Goal: Transaction & Acquisition: Purchase product/service

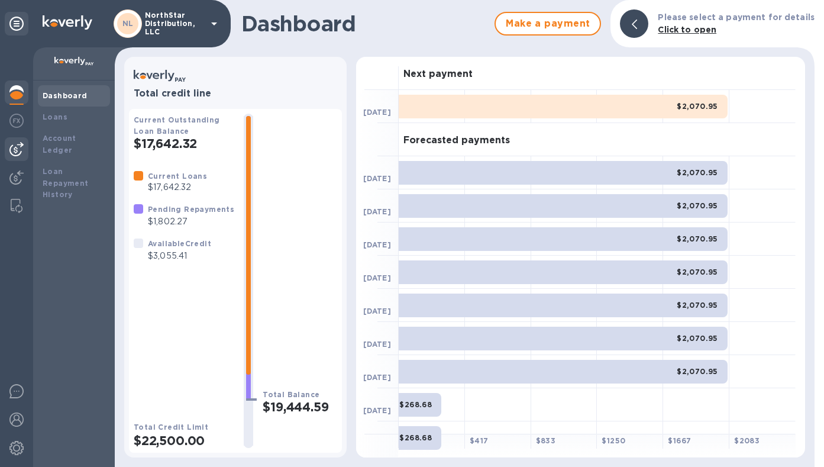
click at [16, 147] on img at bounding box center [16, 149] width 14 height 14
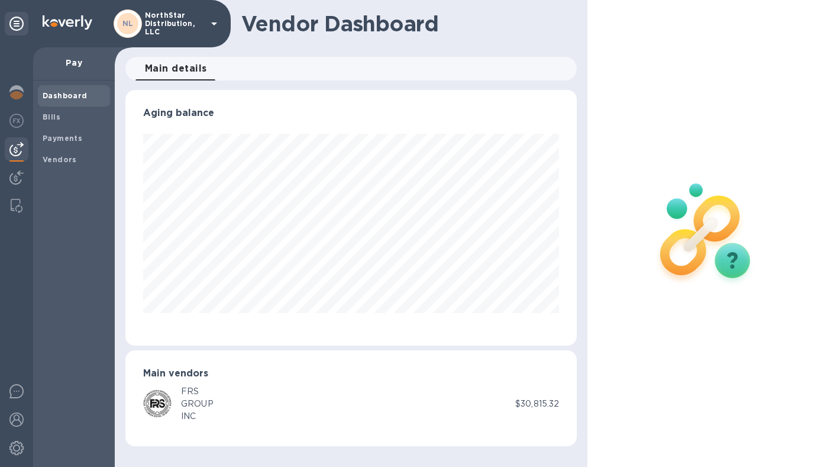
scroll to position [255, 452]
click at [61, 160] on b "Vendors" at bounding box center [60, 159] width 34 height 9
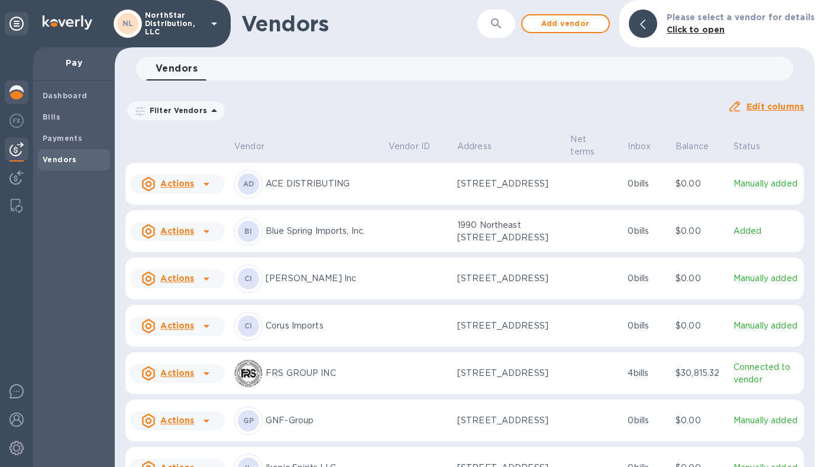
click at [15, 95] on img at bounding box center [16, 92] width 14 height 14
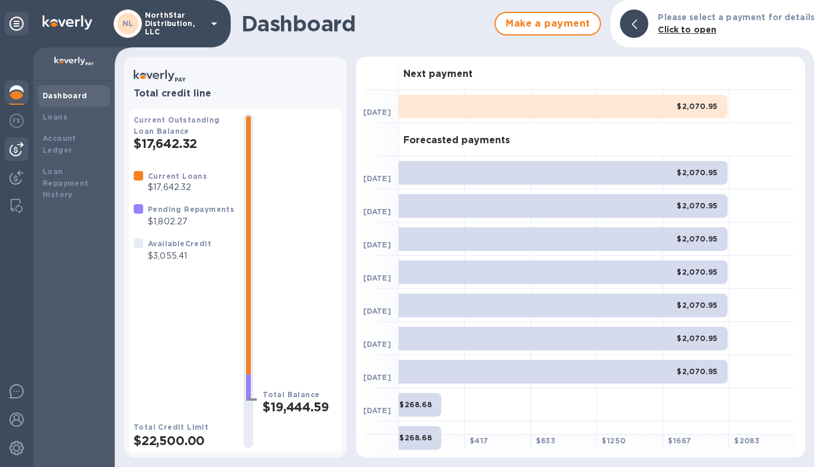
click at [18, 151] on img at bounding box center [16, 149] width 14 height 14
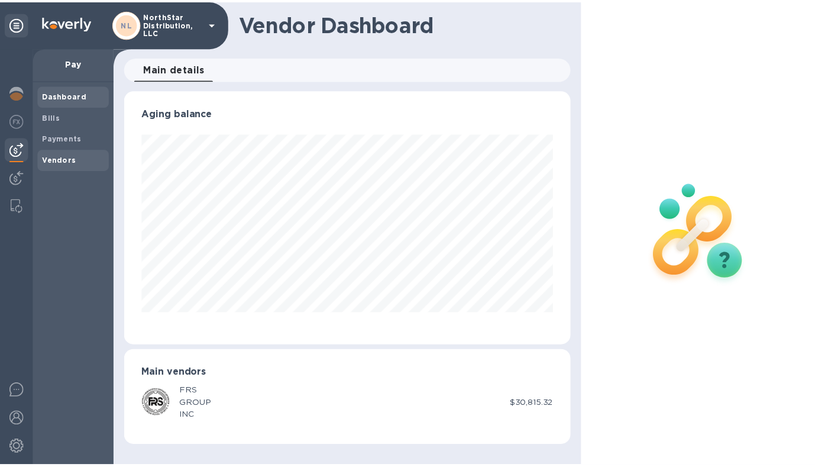
scroll to position [255, 452]
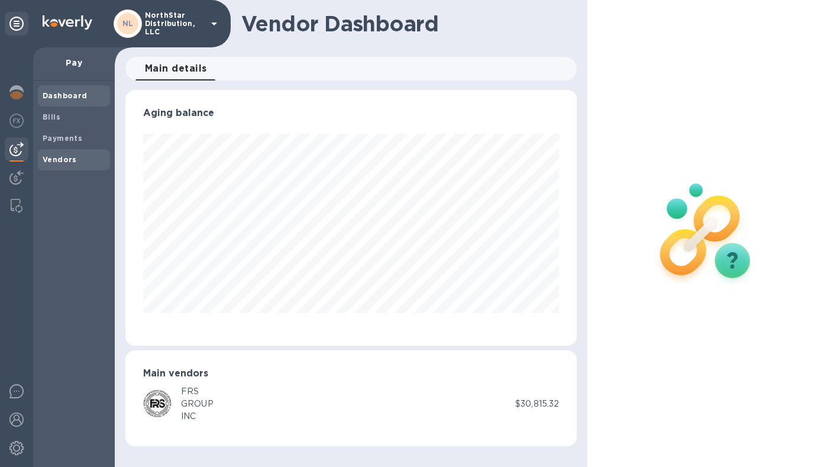
click at [56, 164] on span "Vendors" at bounding box center [60, 160] width 34 height 12
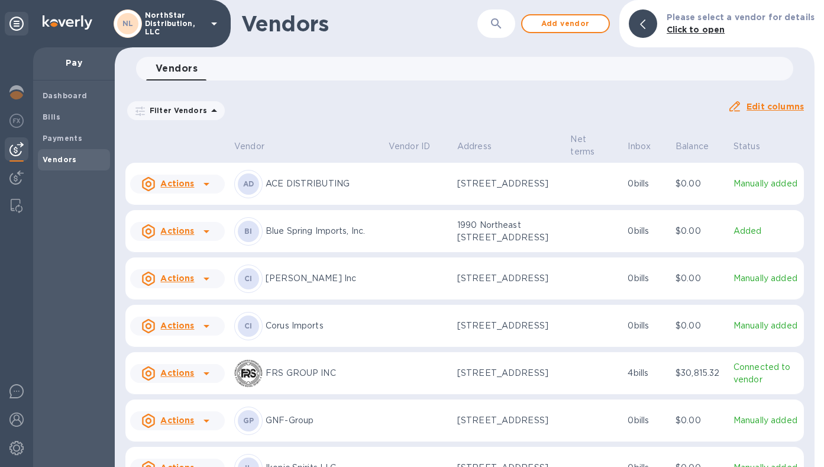
click at [426, 237] on td at bounding box center [418, 231] width 69 height 43
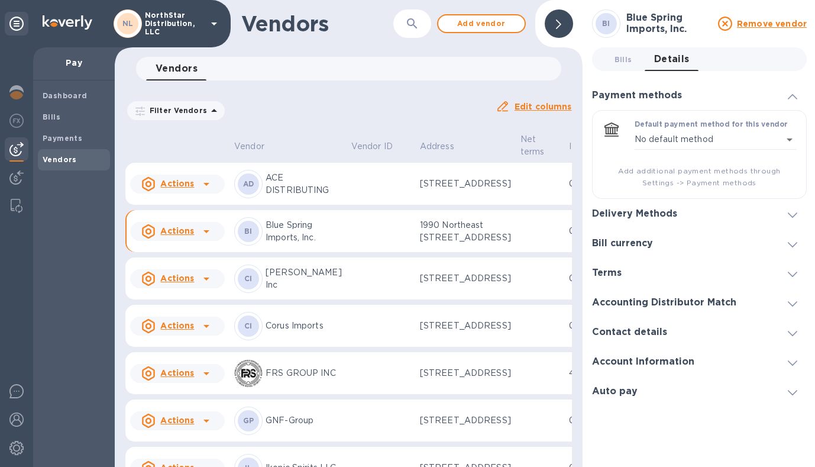
click at [790, 332] on icon at bounding box center [792, 333] width 9 height 5
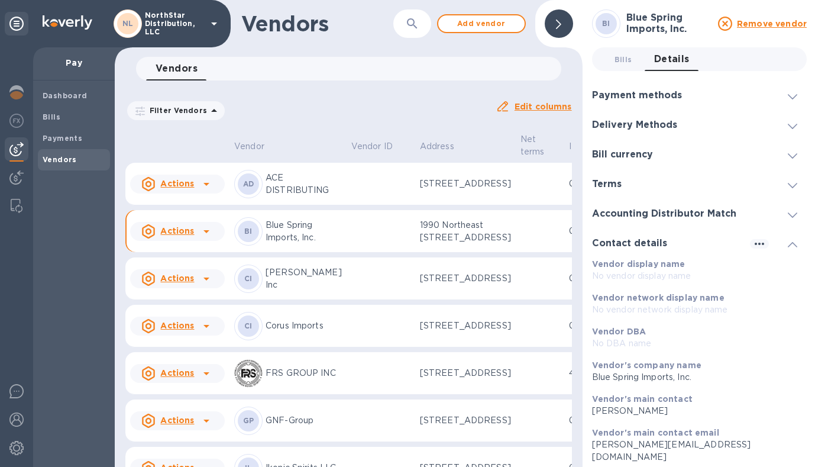
click at [560, 30] on div at bounding box center [559, 23] width 28 height 28
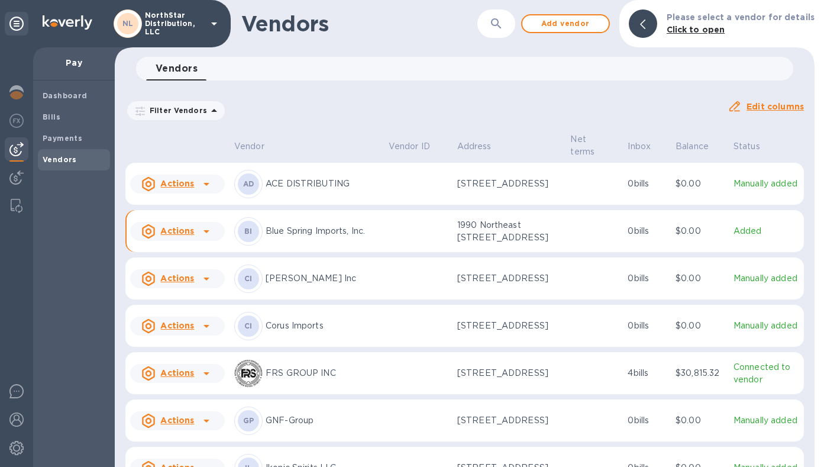
click at [419, 239] on td at bounding box center [418, 231] width 69 height 43
click at [404, 247] on td at bounding box center [418, 231] width 69 height 43
click at [206, 233] on icon at bounding box center [206, 231] width 6 height 3
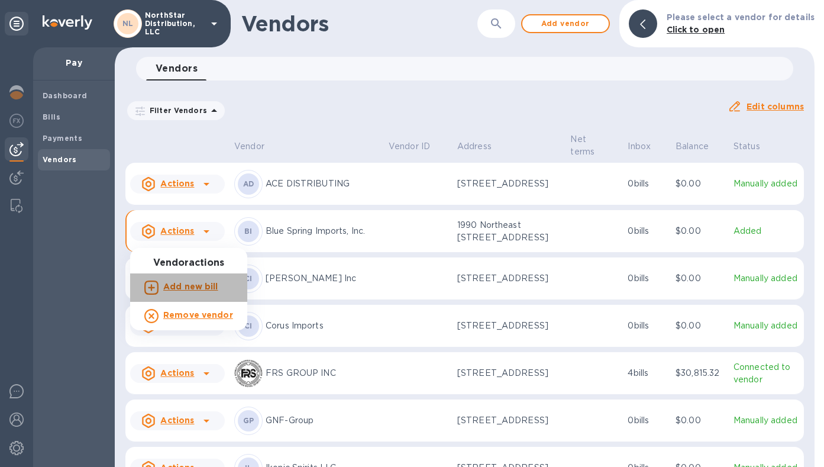
click at [203, 289] on b "Add new bill" at bounding box center [190, 286] width 55 height 9
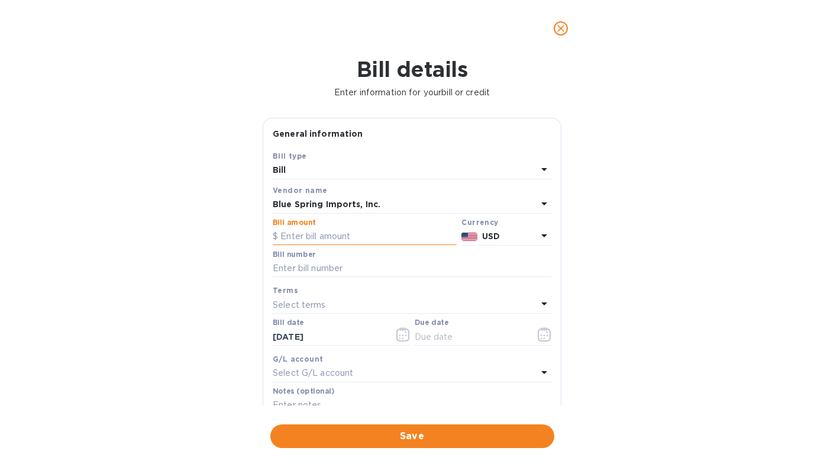
click at [326, 234] on input "text" at bounding box center [365, 237] width 184 height 18
type input "2,022.07"
click at [544, 334] on icon "button" at bounding box center [545, 334] width 14 height 14
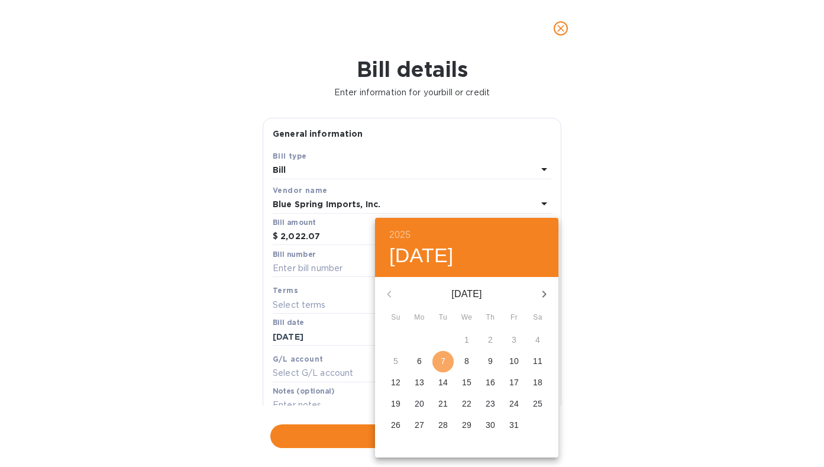
click at [445, 365] on p "7" at bounding box center [443, 361] width 5 height 12
type input "[DATE]"
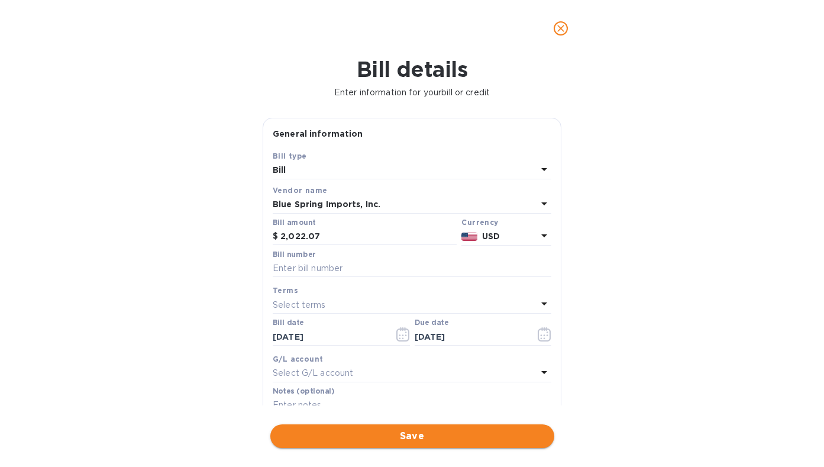
click at [449, 438] on span "Save" at bounding box center [412, 436] width 265 height 14
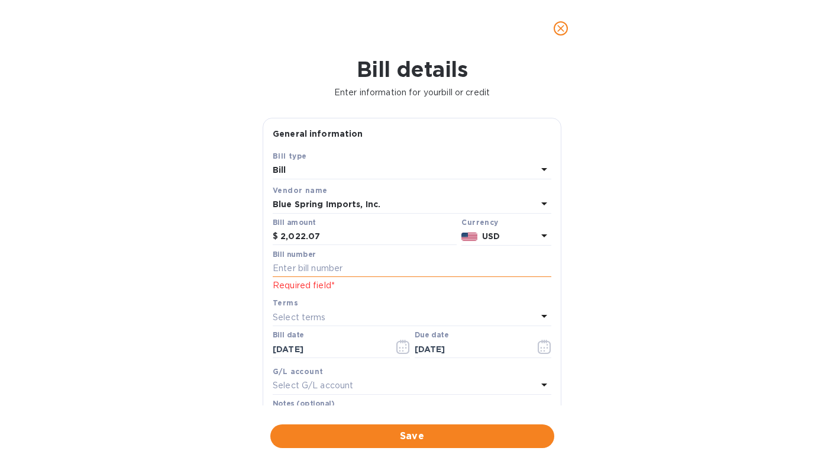
click at [376, 262] on input "text" at bounding box center [412, 269] width 279 height 18
type input "1234"
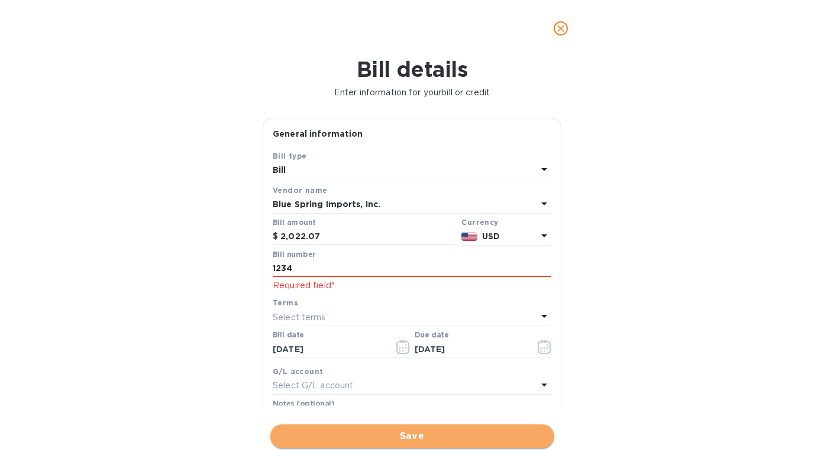
click at [411, 442] on span "Save" at bounding box center [412, 436] width 265 height 14
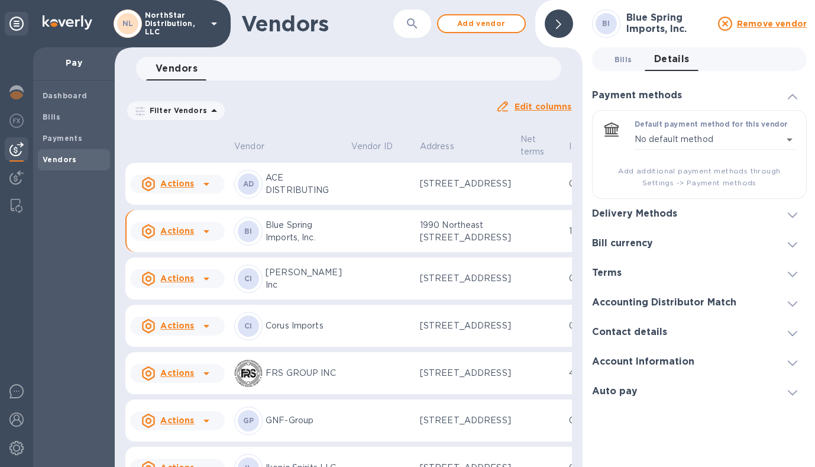
click at [623, 58] on span "Bills 0" at bounding box center [623, 59] width 18 height 12
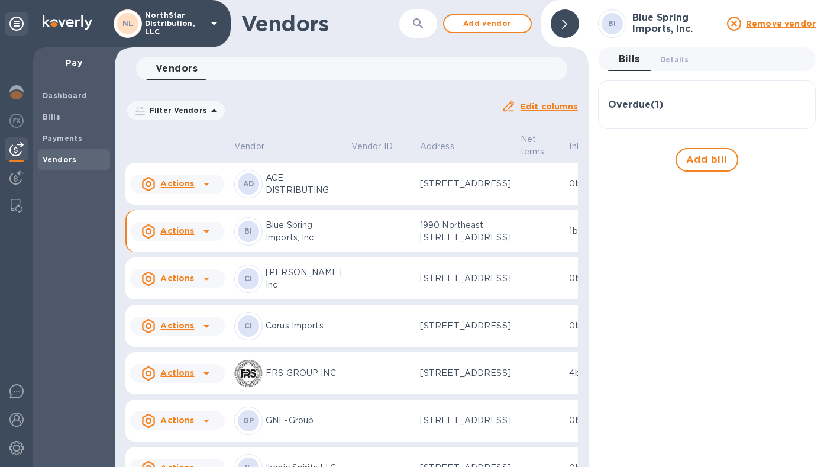
click at [633, 108] on h3 "Overdue ( 1 )" at bounding box center [635, 104] width 55 height 11
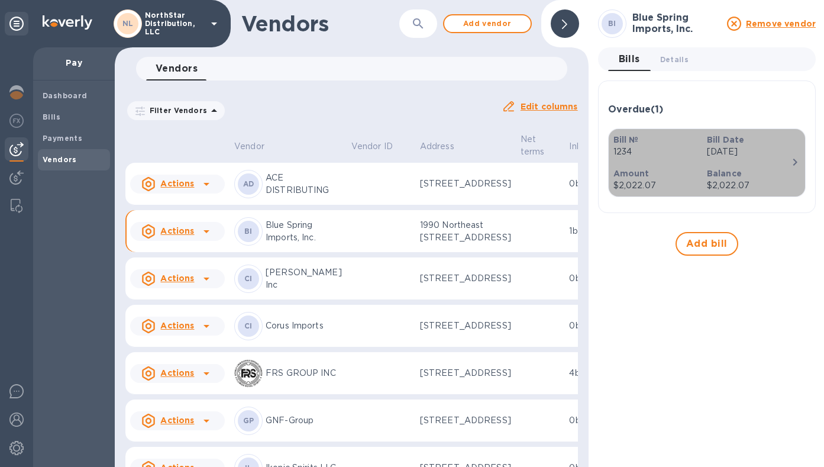
click at [771, 163] on div "Balance $2,022.07" at bounding box center [748, 180] width 93 height 34
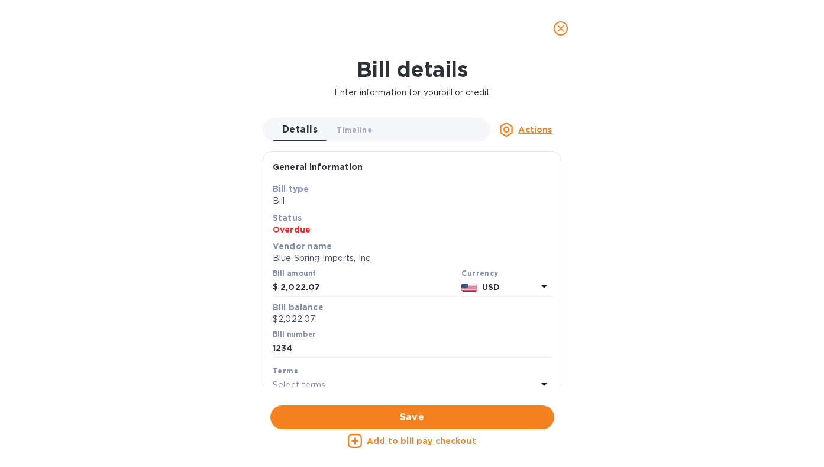
click at [561, 28] on icon "close" at bounding box center [560, 28] width 7 height 7
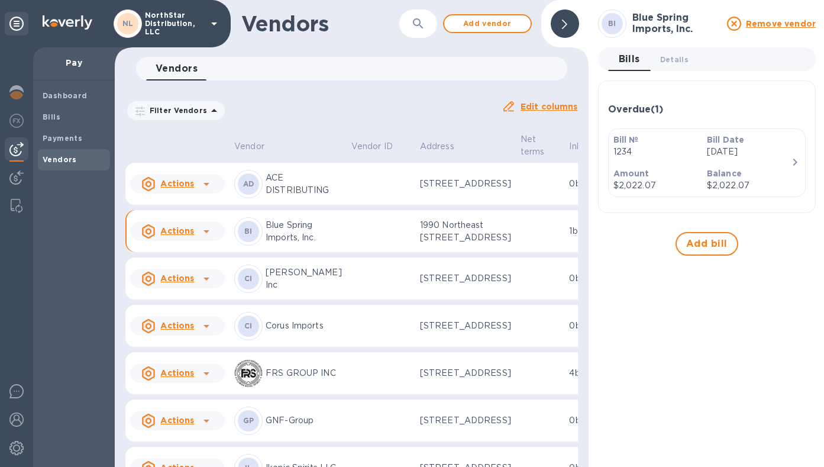
click at [20, 150] on img at bounding box center [16, 149] width 14 height 14
click at [202, 238] on icon at bounding box center [206, 231] width 14 height 14
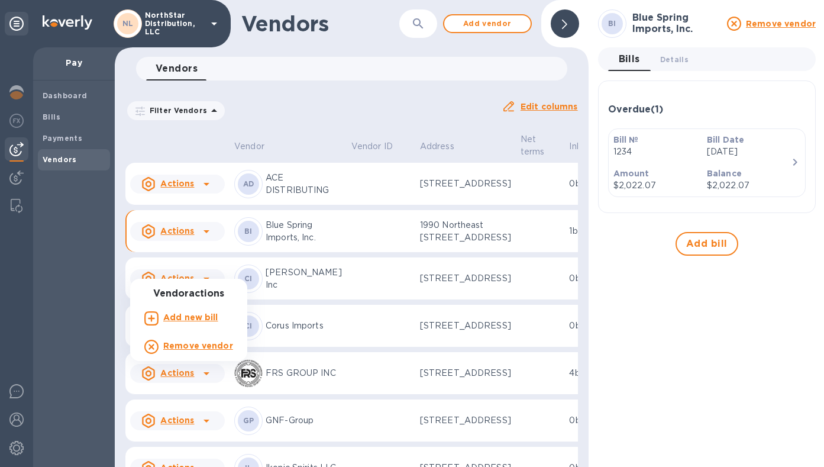
click at [340, 260] on div at bounding box center [412, 233] width 824 height 467
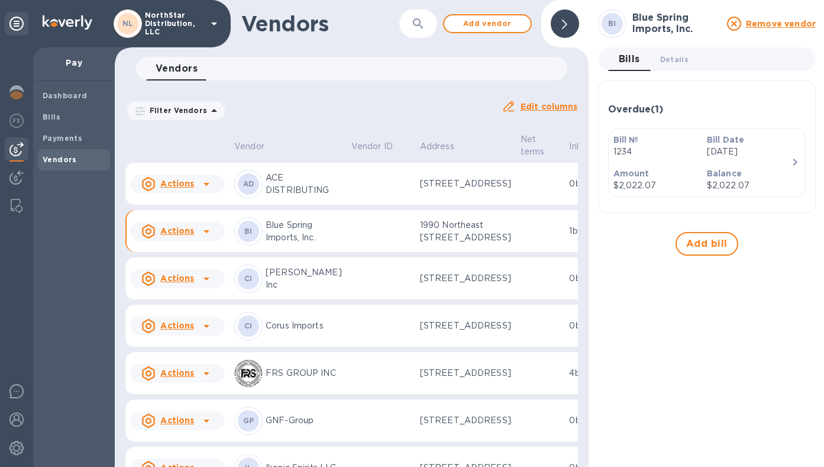
click at [355, 253] on td at bounding box center [381, 231] width 69 height 43
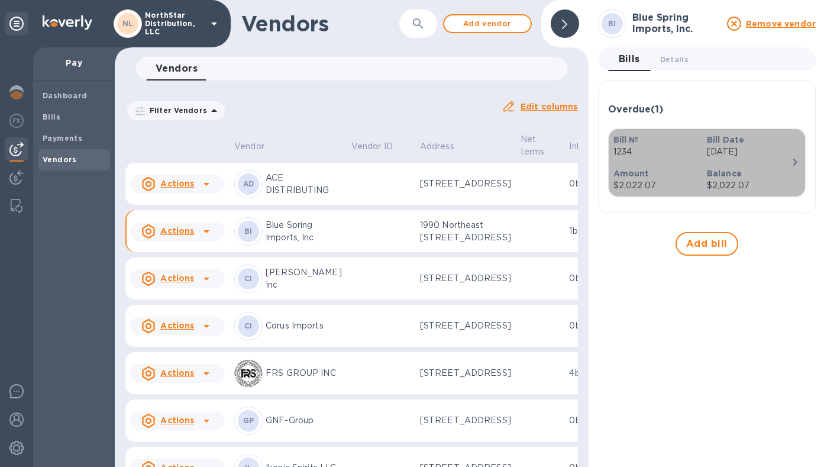
click at [774, 155] on p "[DATE]" at bounding box center [749, 151] width 84 height 12
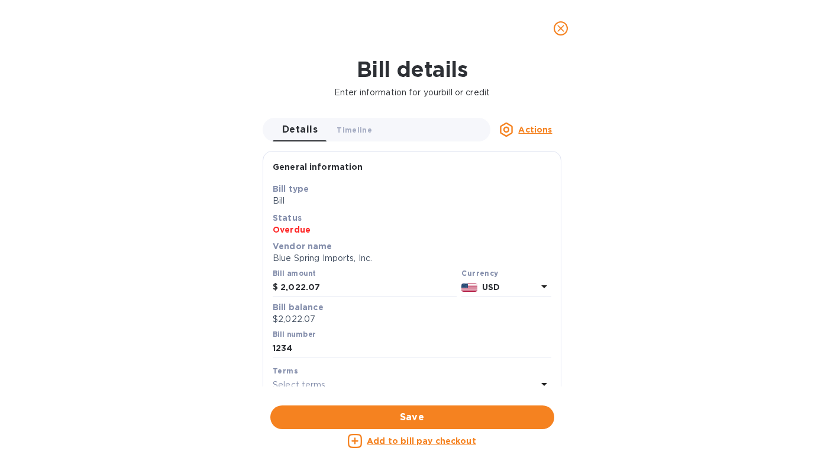
click at [414, 442] on u "Add to bill pay checkout" at bounding box center [421, 440] width 109 height 9
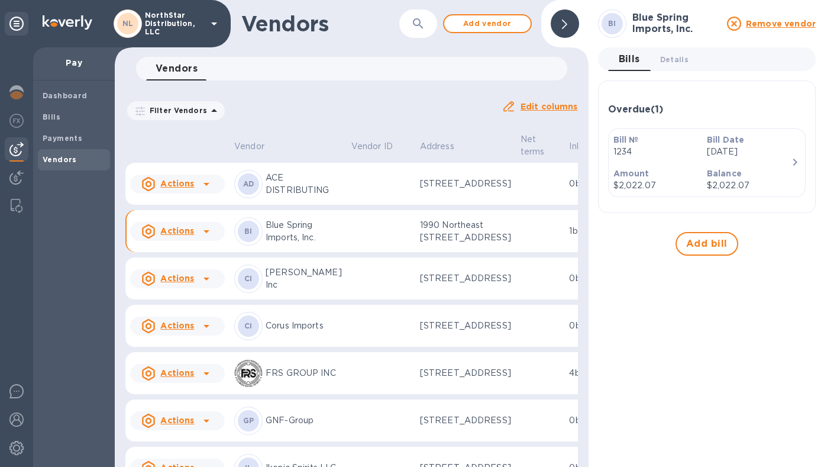
click at [207, 238] on icon at bounding box center [206, 231] width 14 height 14
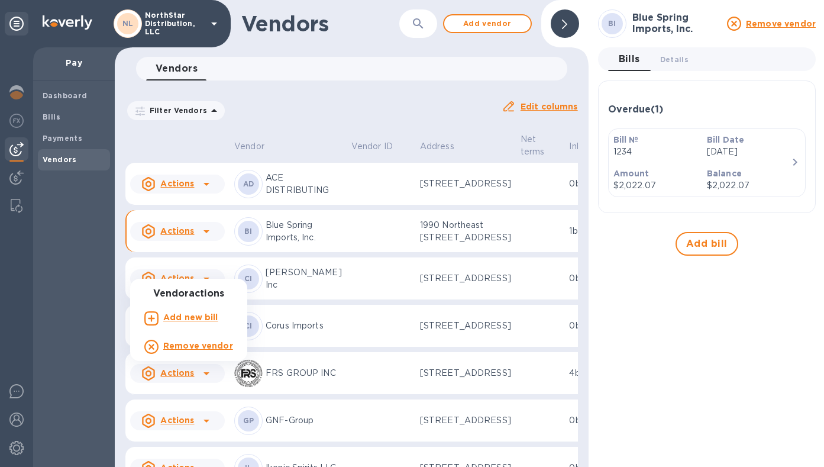
click at [69, 269] on div at bounding box center [412, 233] width 824 height 467
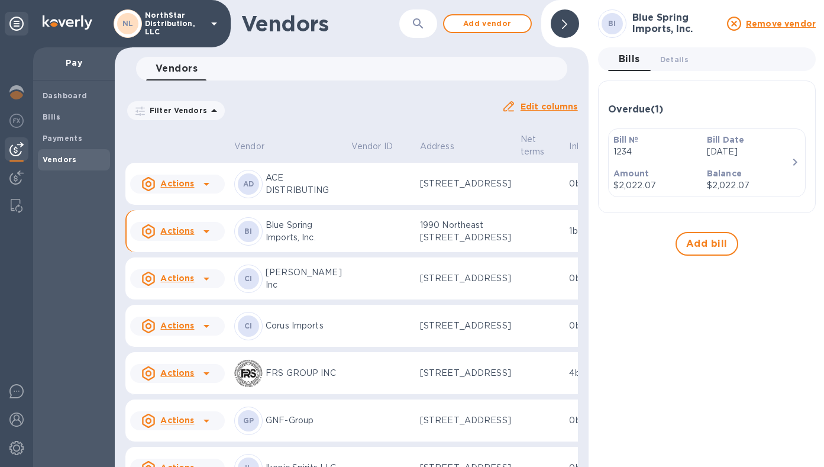
click at [71, 257] on div "Dashboard Bills Payments Vendors" at bounding box center [74, 273] width 82 height 386
click at [17, 86] on img at bounding box center [16, 92] width 14 height 14
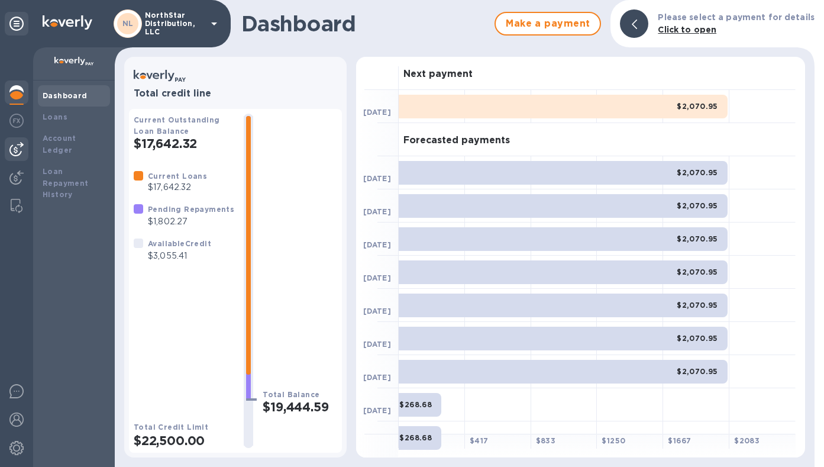
click at [16, 148] on img at bounding box center [16, 149] width 14 height 14
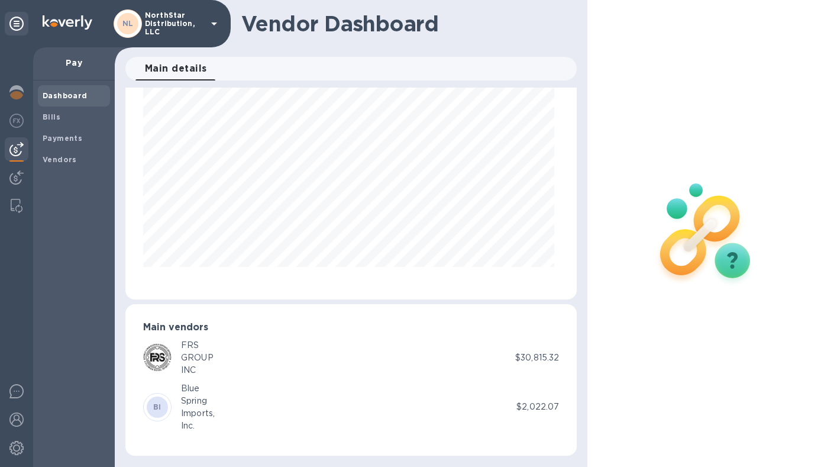
scroll to position [47, 0]
click at [266, 410] on div "BI Blue Spring Imports, Inc." at bounding box center [329, 406] width 373 height 50
click at [525, 406] on p "$2,022.07" at bounding box center [537, 406] width 43 height 12
click at [50, 116] on b "Bills" at bounding box center [52, 116] width 18 height 9
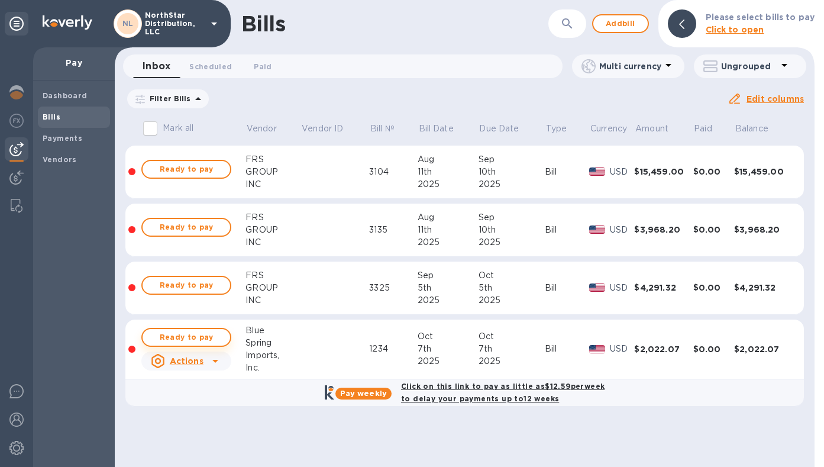
click at [208, 338] on span "Ready to pay" at bounding box center [186, 337] width 69 height 14
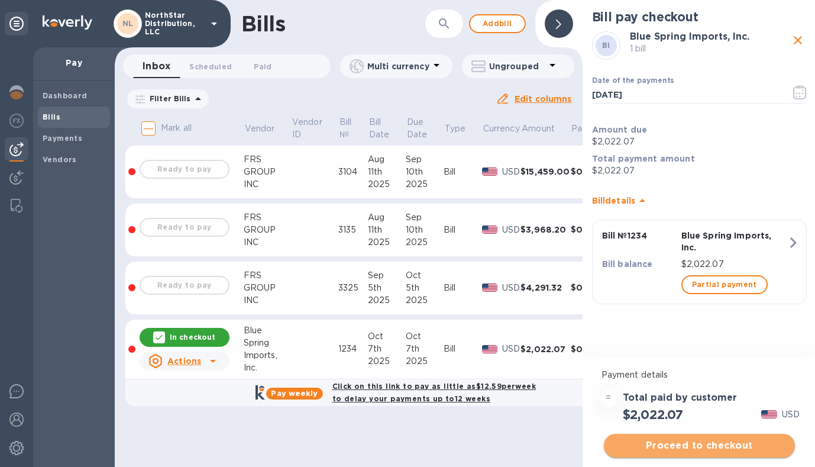
click at [700, 448] on span "Proceed to checkout" at bounding box center [699, 445] width 172 height 14
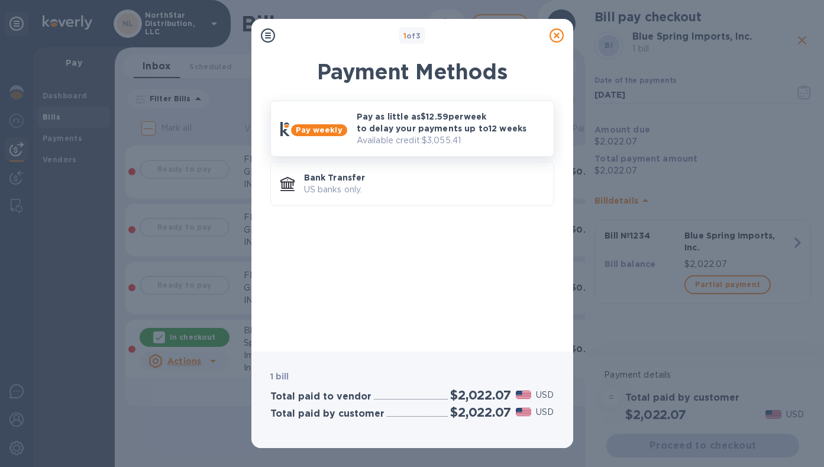
click at [525, 113] on p "Pay as little as $12.59 per week to delay your payments up to 12 weeks" at bounding box center [450, 123] width 187 height 24
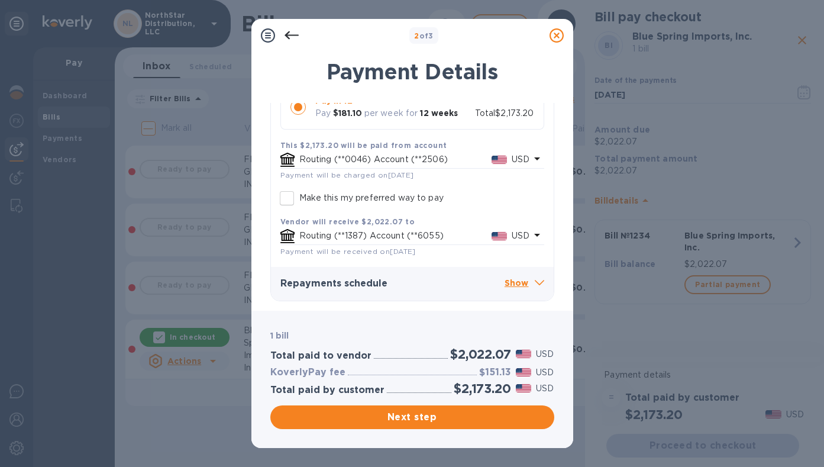
scroll to position [87, 0]
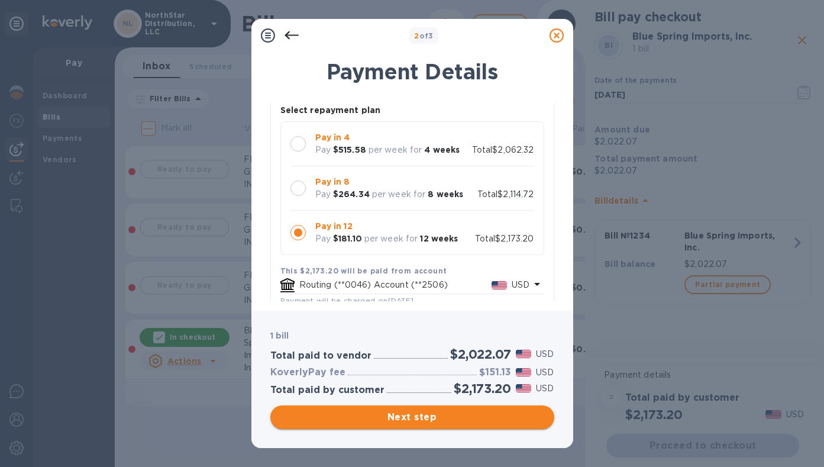
click at [417, 417] on span "Next step" at bounding box center [412, 417] width 265 height 14
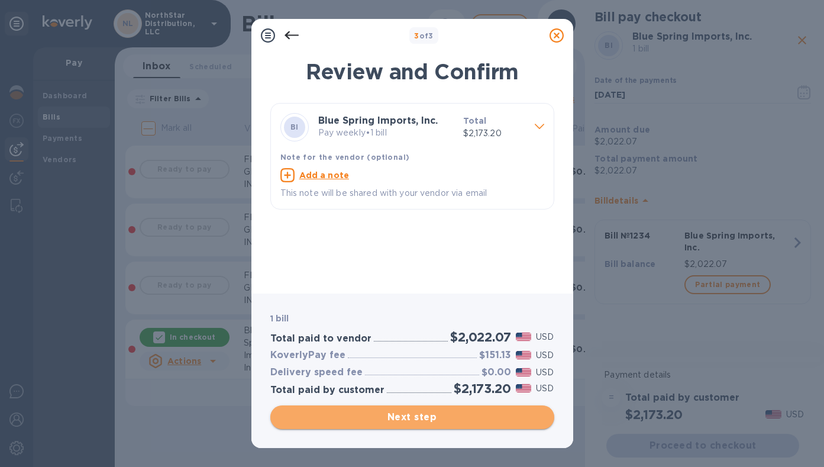
click at [412, 415] on span "Next step" at bounding box center [412, 417] width 265 height 14
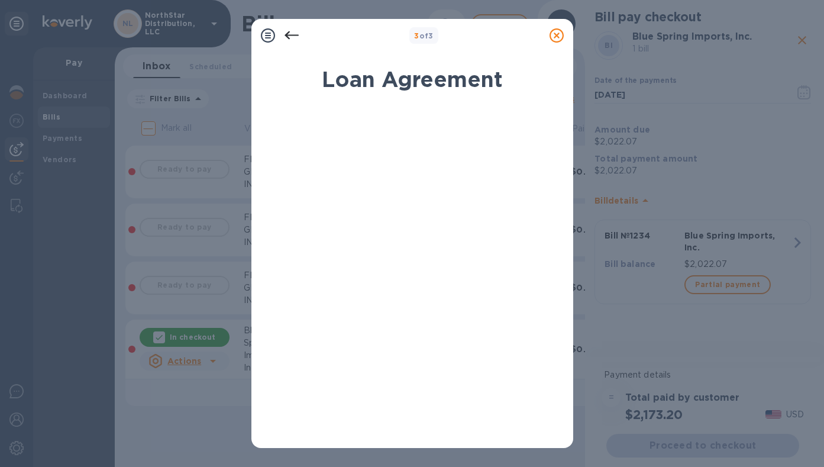
scroll to position [207, 0]
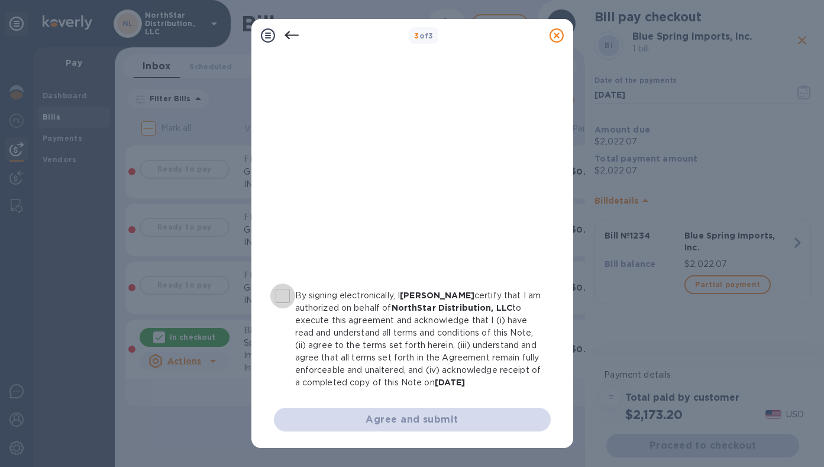
click at [283, 288] on input "By signing electronically, I [PERSON_NAME] certify that I am authorized on beha…" at bounding box center [282, 295] width 25 height 25
checkbox input "true"
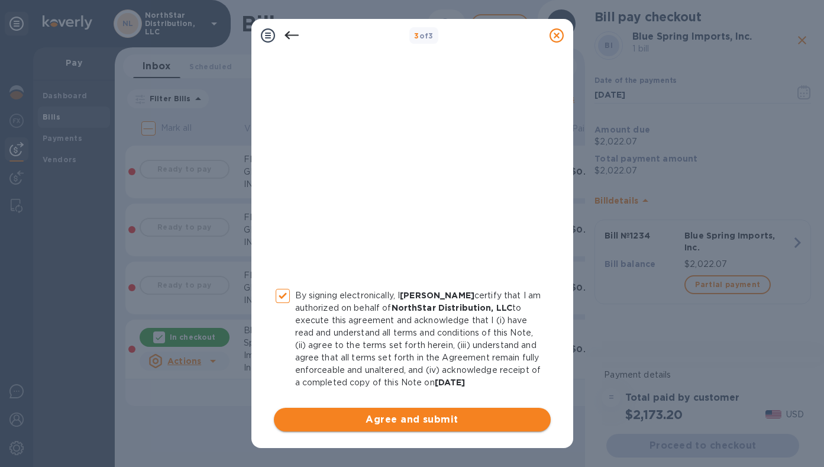
click at [428, 421] on span "Agree and submit" at bounding box center [412, 419] width 258 height 14
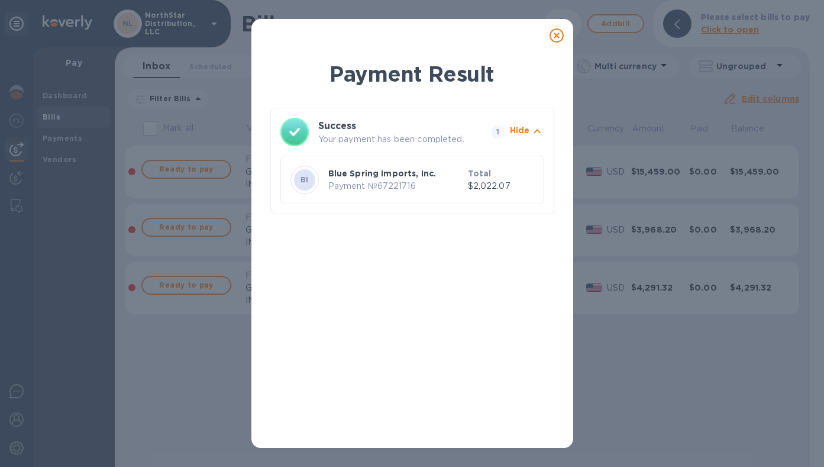
click at [558, 37] on icon at bounding box center [556, 35] width 14 height 14
